Goal: Information Seeking & Learning: Find specific fact

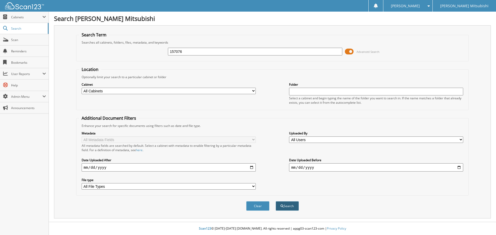
type input "157076"
click at [288, 207] on button "Search" at bounding box center [287, 206] width 23 height 10
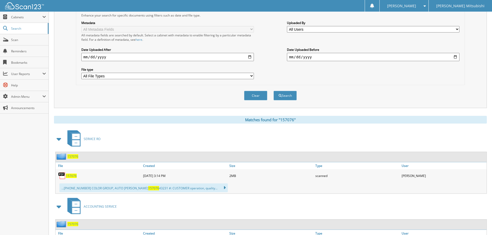
scroll to position [129, 0]
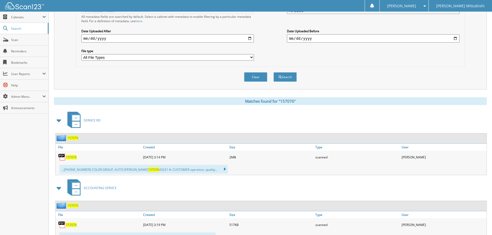
click at [69, 158] on span "157076" at bounding box center [71, 157] width 11 height 4
